Goal: Use online tool/utility: Use online tool/utility

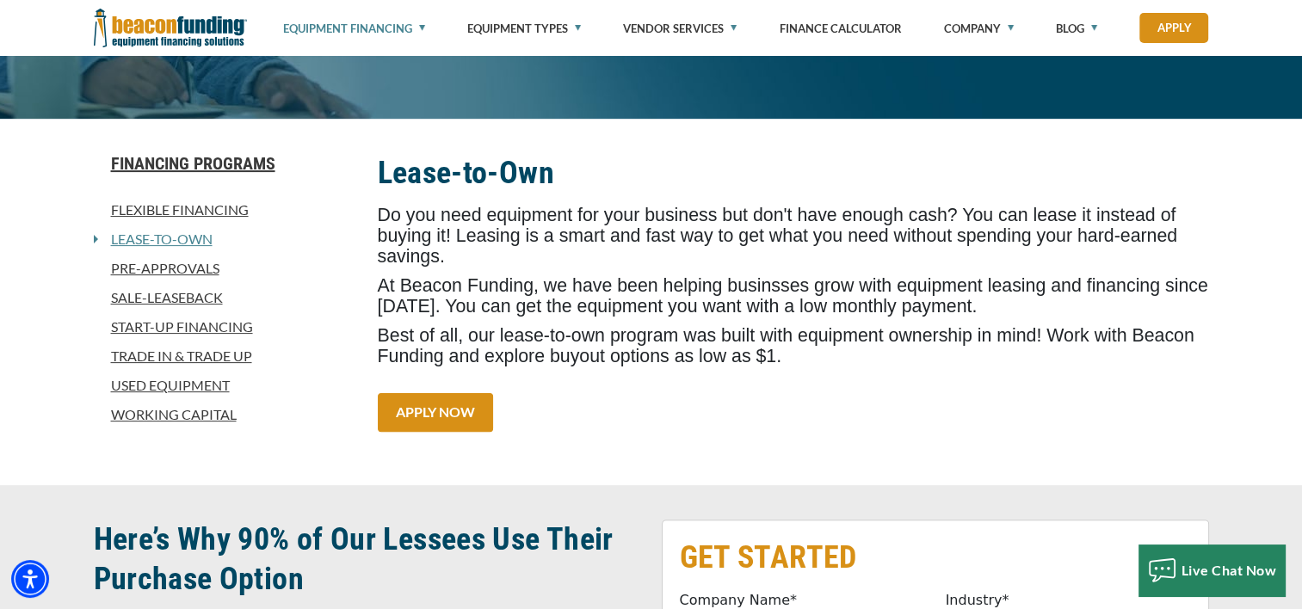
scroll to position [393, 0]
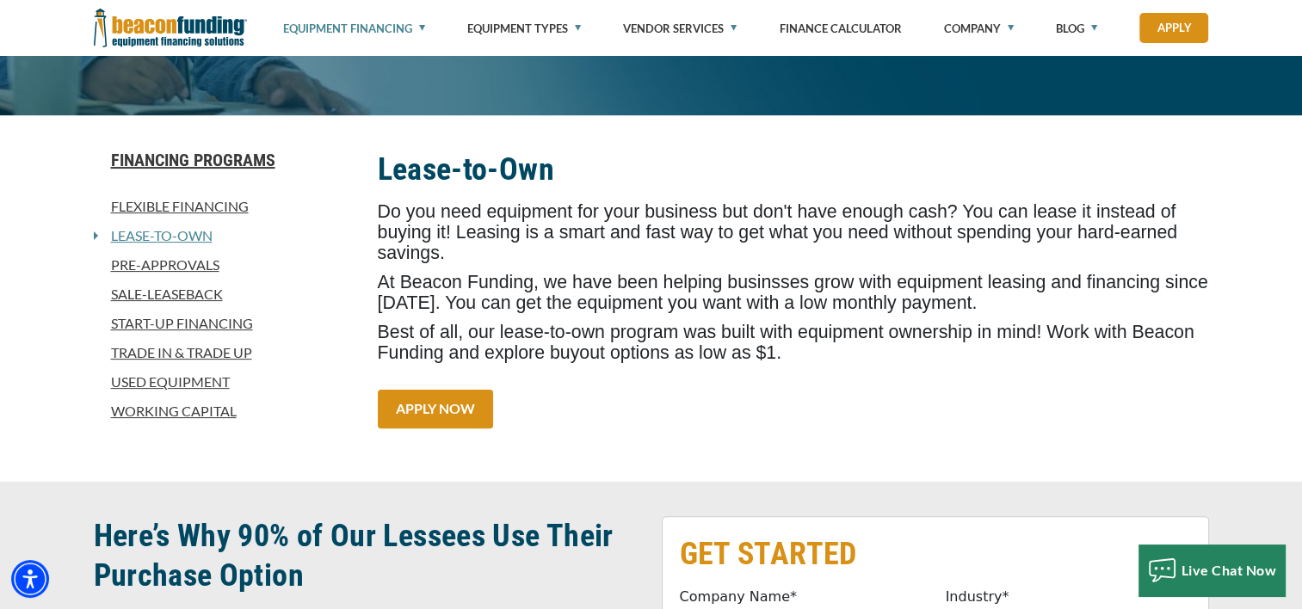
click at [174, 354] on link "Trade In & Trade Up" at bounding box center [225, 353] width 263 height 21
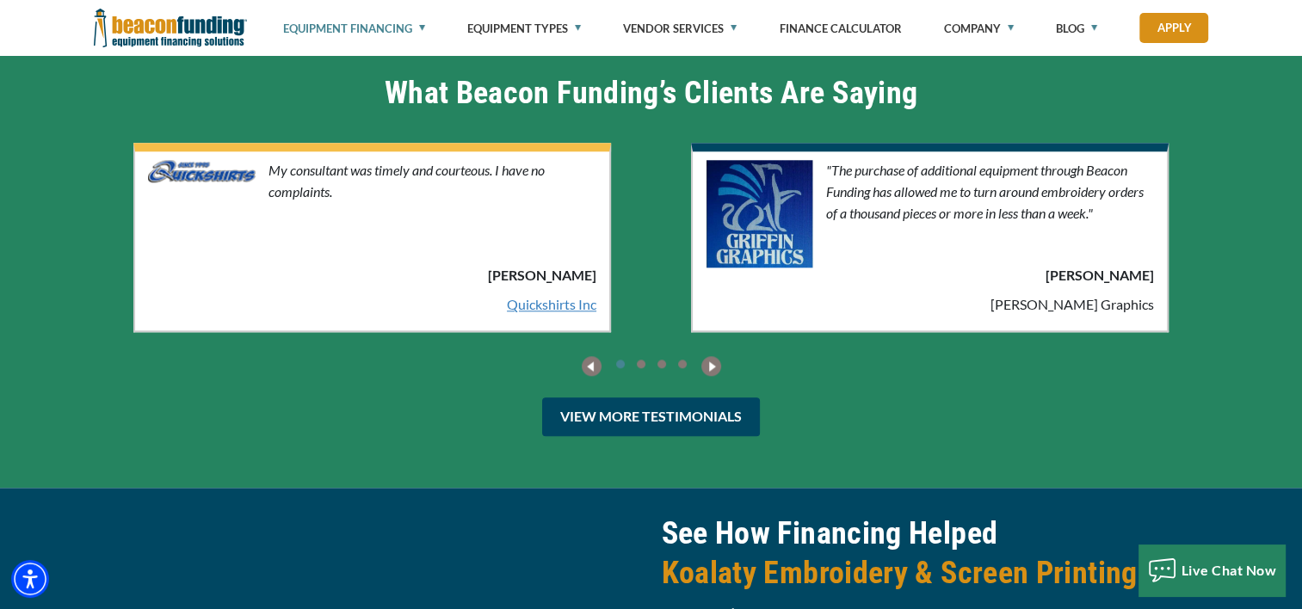
scroll to position [1728, 0]
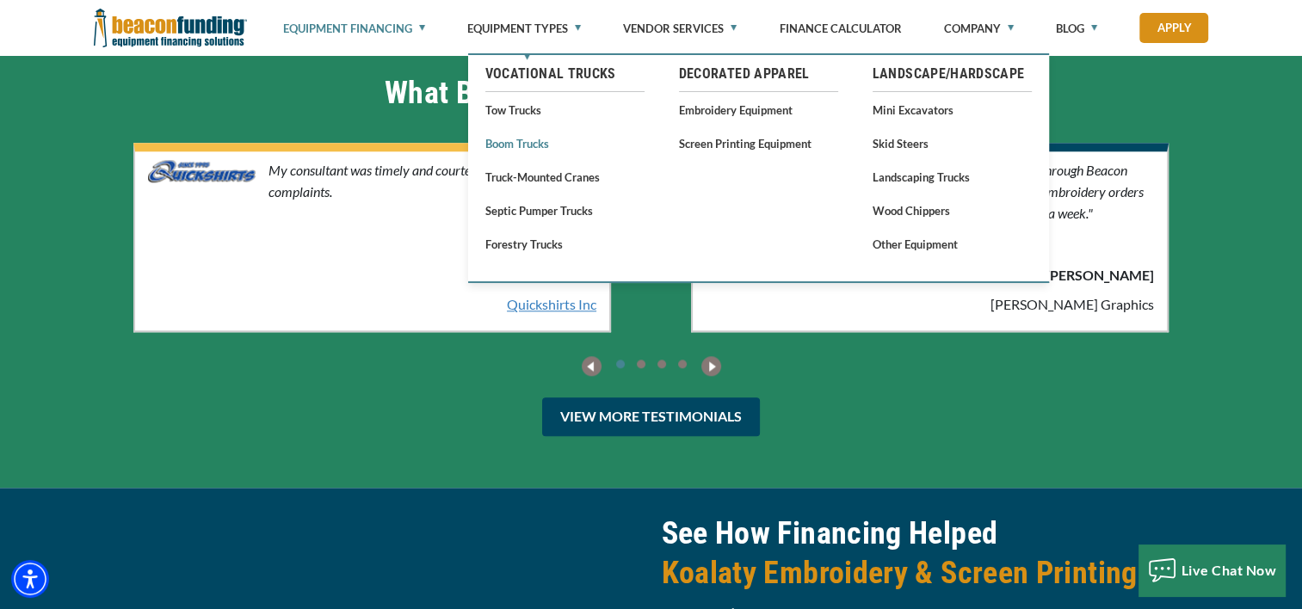
click at [529, 141] on link "Boom Trucks" at bounding box center [564, 144] width 159 height 22
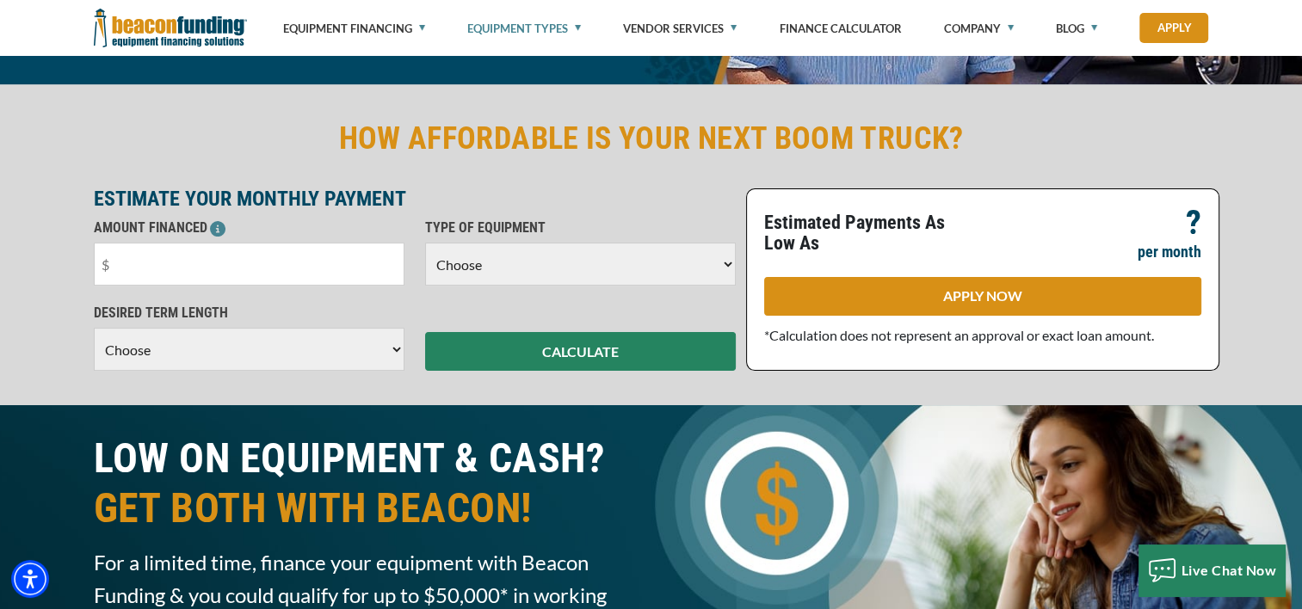
scroll to position [424, 0]
click at [210, 255] on input "text" at bounding box center [249, 264] width 311 height 43
type input "$56,500"
click at [520, 258] on select "Choose Backhoe Boom/Bucket Truck Chipper Commercial Mower Crane DTG/DTF Printin…" at bounding box center [580, 264] width 311 height 43
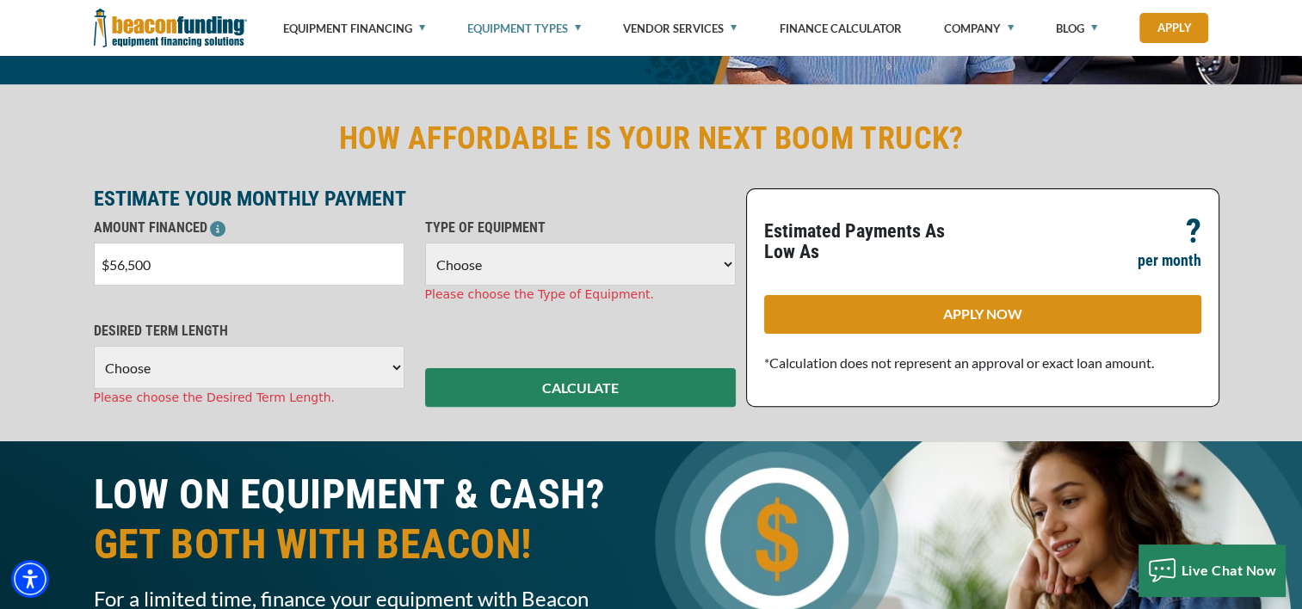
select select "6"
click at [425, 243] on select "Choose Backhoe Boom/Bucket Truck Chipper Commercial Mower Crane DTG/DTF Printin…" at bounding box center [580, 264] width 311 height 43
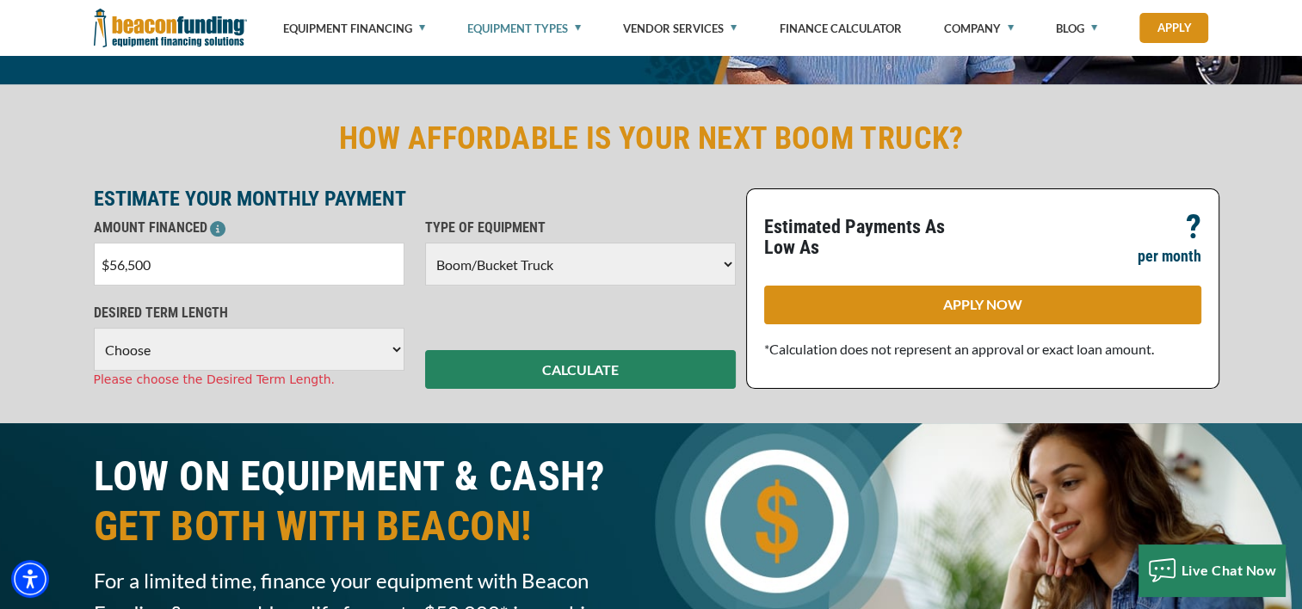
click at [335, 366] on select "Choose 36 Months 48 Months 60 Months" at bounding box center [249, 349] width 311 height 43
select select "60"
click at [94, 328] on select "Choose 36 Months 48 Months 60 Months" at bounding box center [249, 349] width 311 height 43
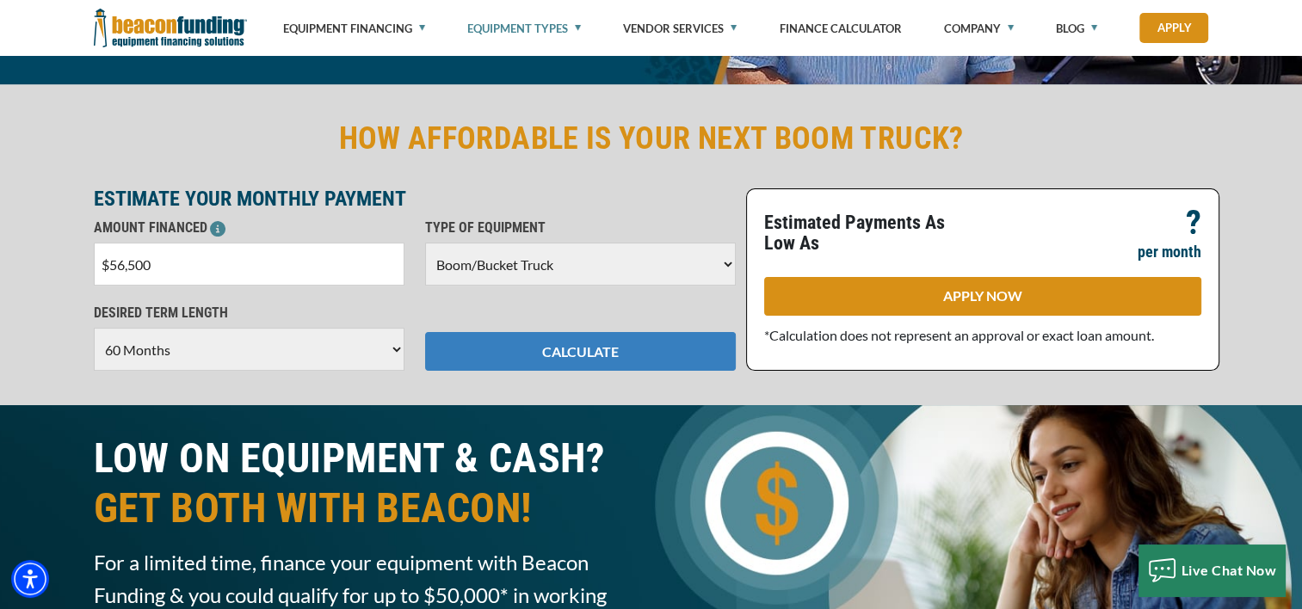
click at [434, 358] on button "CALCULATE" at bounding box center [580, 351] width 311 height 39
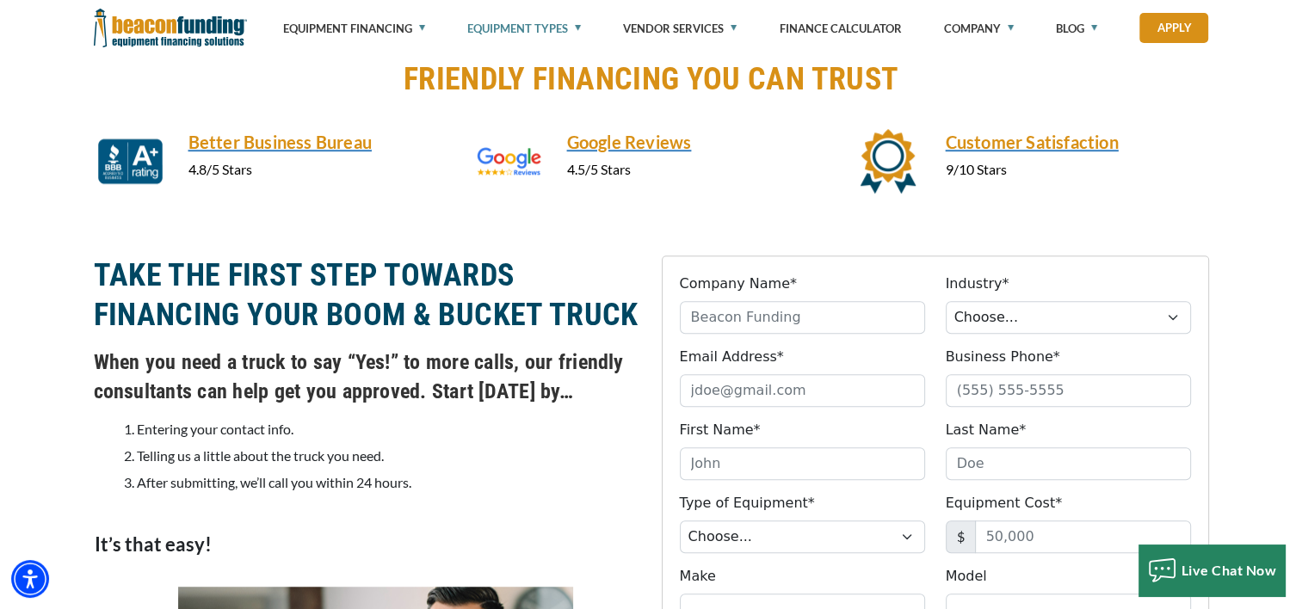
scroll to position [1177, 0]
